Goal: Task Accomplishment & Management: Complete application form

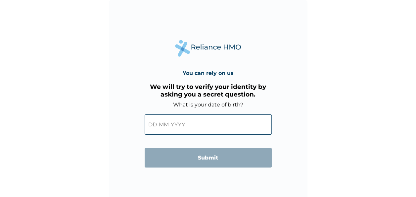
click at [190, 126] on input "text" at bounding box center [208, 124] width 127 height 20
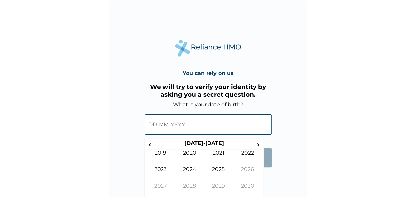
click at [153, 125] on input "text" at bounding box center [208, 124] width 127 height 20
drag, startPoint x: 158, startPoint y: 124, endPoint x: 167, endPoint y: 130, distance: 11.7
click at [158, 125] on input "text" at bounding box center [208, 124] width 127 height 20
click at [259, 142] on span "›" at bounding box center [258, 144] width 7 height 8
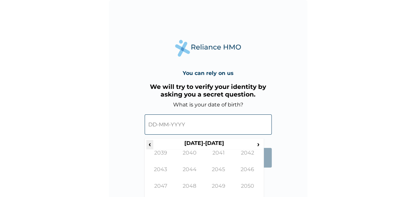
click at [150, 146] on span "‹" at bounding box center [149, 144] width 7 height 8
click at [149, 144] on span "‹" at bounding box center [149, 144] width 7 height 8
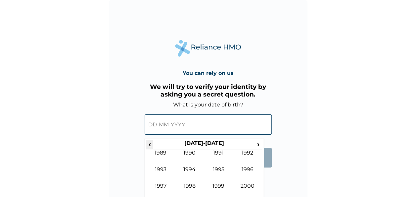
click at [149, 144] on span "‹" at bounding box center [149, 144] width 7 height 8
click at [150, 144] on span "‹" at bounding box center [149, 144] width 7 height 8
click at [188, 149] on th "[DATE]-[DATE]" at bounding box center [204, 144] width 102 height 9
click at [189, 152] on td "1970" at bounding box center [189, 157] width 29 height 17
click at [189, 152] on td "Feb" at bounding box center [189, 157] width 29 height 17
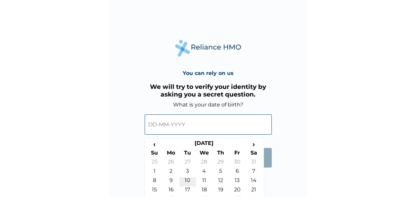
click at [187, 179] on td "10" at bounding box center [187, 181] width 17 height 9
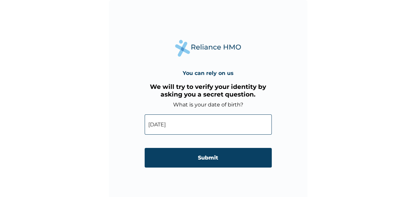
click at [161, 125] on input "[DATE]" at bounding box center [208, 124] width 127 height 20
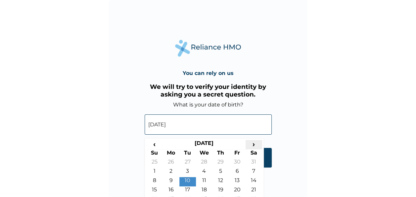
click at [255, 142] on span "›" at bounding box center [254, 144] width 17 height 8
click at [200, 142] on th "[DATE]" at bounding box center [204, 144] width 83 height 9
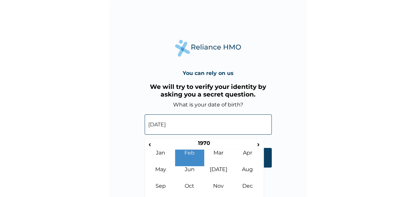
click at [159, 126] on input "[DATE]" at bounding box center [208, 124] width 127 height 20
click at [150, 142] on span "‹" at bounding box center [149, 144] width 7 height 8
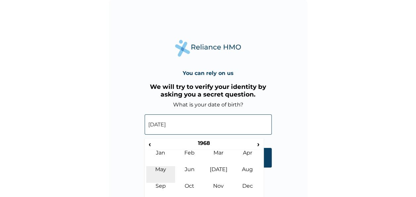
click at [158, 166] on td "May" at bounding box center [160, 174] width 29 height 17
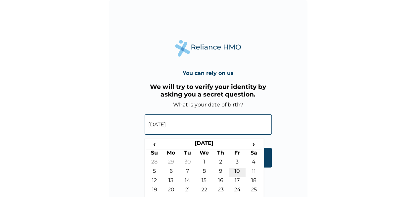
click at [240, 168] on td "10" at bounding box center [237, 172] width 17 height 9
type input "[DATE]"
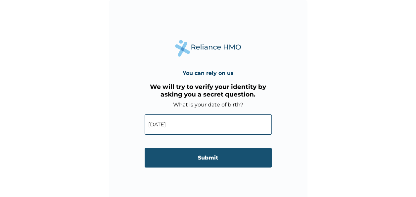
click at [218, 160] on input "Submit" at bounding box center [208, 158] width 127 height 20
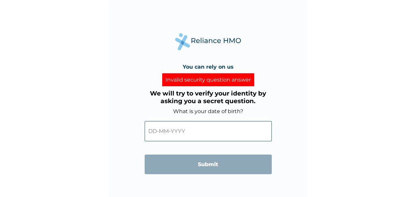
click at [197, 132] on input "text" at bounding box center [208, 131] width 127 height 20
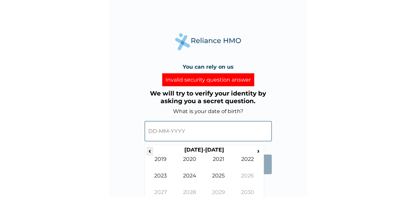
click at [152, 150] on span "‹" at bounding box center [149, 150] width 7 height 8
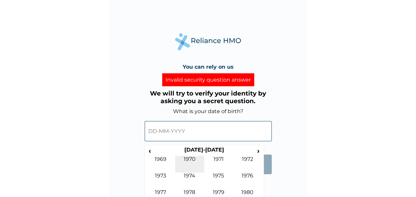
click at [187, 156] on td "1970" at bounding box center [189, 164] width 29 height 17
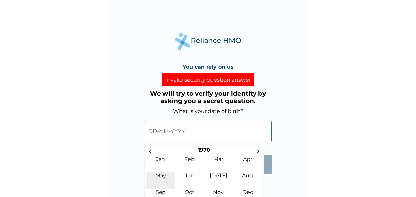
click at [161, 173] on td "May" at bounding box center [160, 180] width 29 height 17
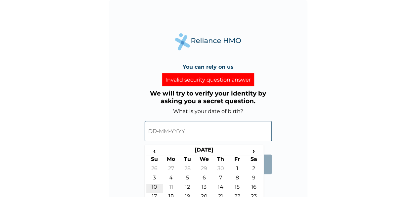
click at [158, 185] on td "10" at bounding box center [154, 187] width 17 height 9
type input "[DATE]"
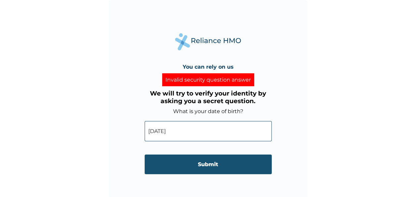
click at [210, 165] on input "Submit" at bounding box center [208, 164] width 127 height 20
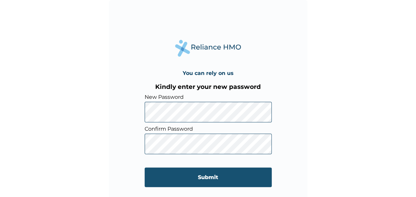
click at [214, 177] on input "Submit" at bounding box center [208, 177] width 127 height 20
